Goal: Find specific page/section: Find specific page/section

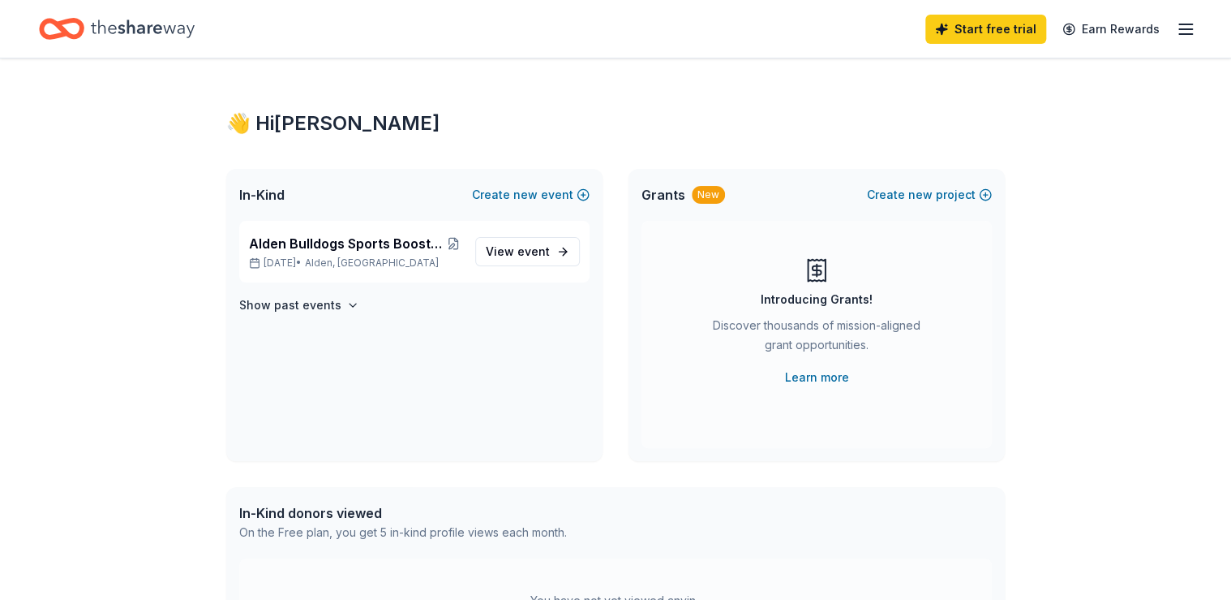
click at [1188, 23] on icon "button" at bounding box center [1185, 28] width 19 height 19
click at [1191, 30] on icon "button" at bounding box center [1185, 28] width 19 height 19
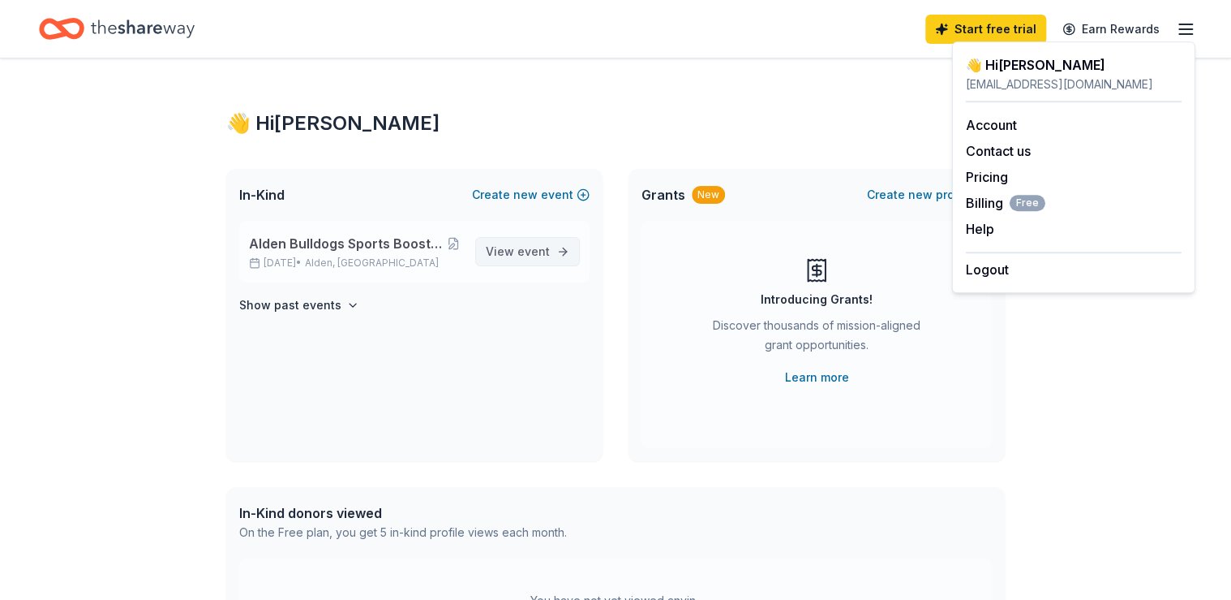
click at [499, 246] on span "View event" at bounding box center [518, 251] width 64 height 19
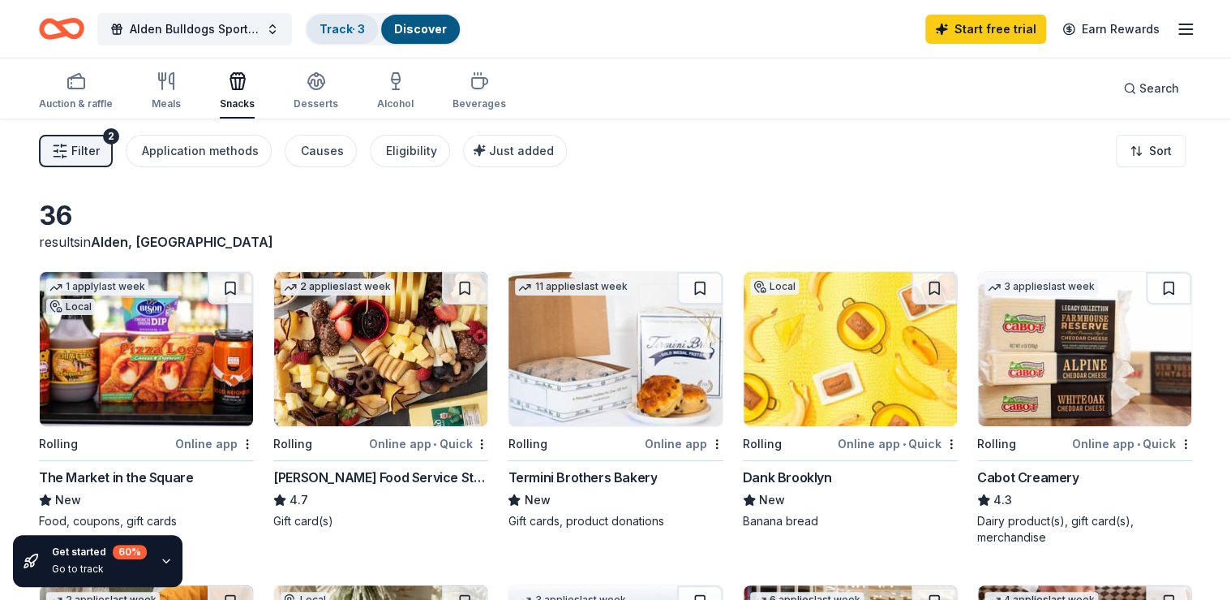
click at [350, 28] on link "Track · 3" at bounding box center [342, 29] width 45 height 14
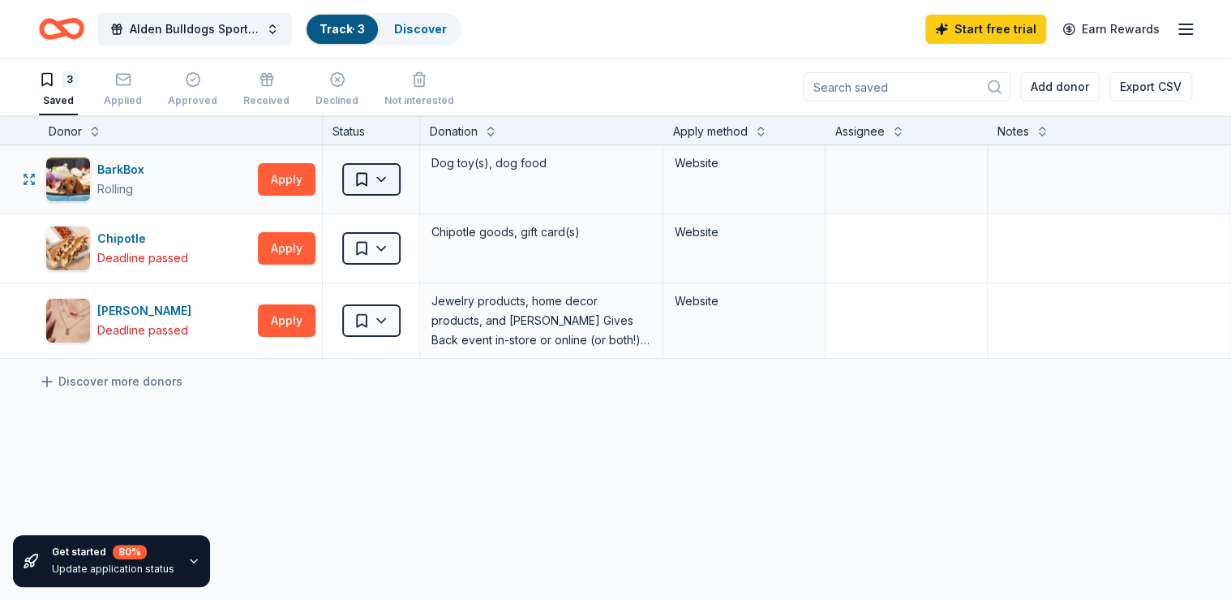
click at [385, 183] on html "Alden Bulldogs Sports Boosters 2nd Annual Golf Outing Track · 3 Discover Start …" at bounding box center [615, 300] width 1231 height 600
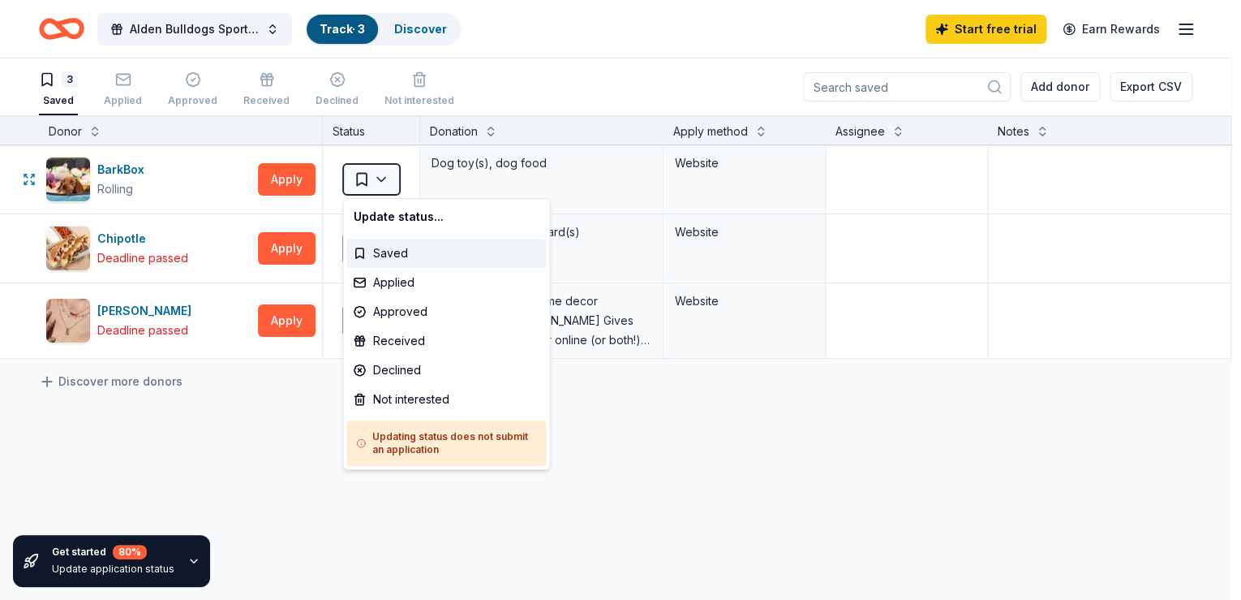
click at [384, 181] on html "Alden Bulldogs Sports Boosters 2nd Annual Golf Outing Track · 3 Discover Start …" at bounding box center [620, 300] width 1241 height 600
